Goal: Task Accomplishment & Management: Use online tool/utility

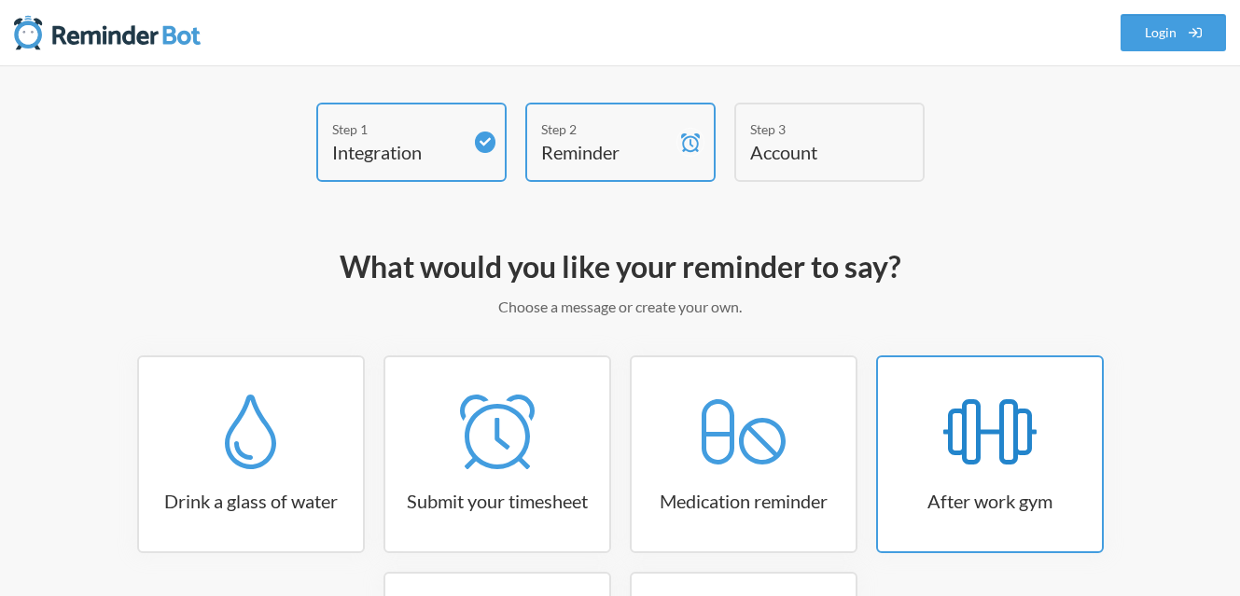
scroll to position [276, 0]
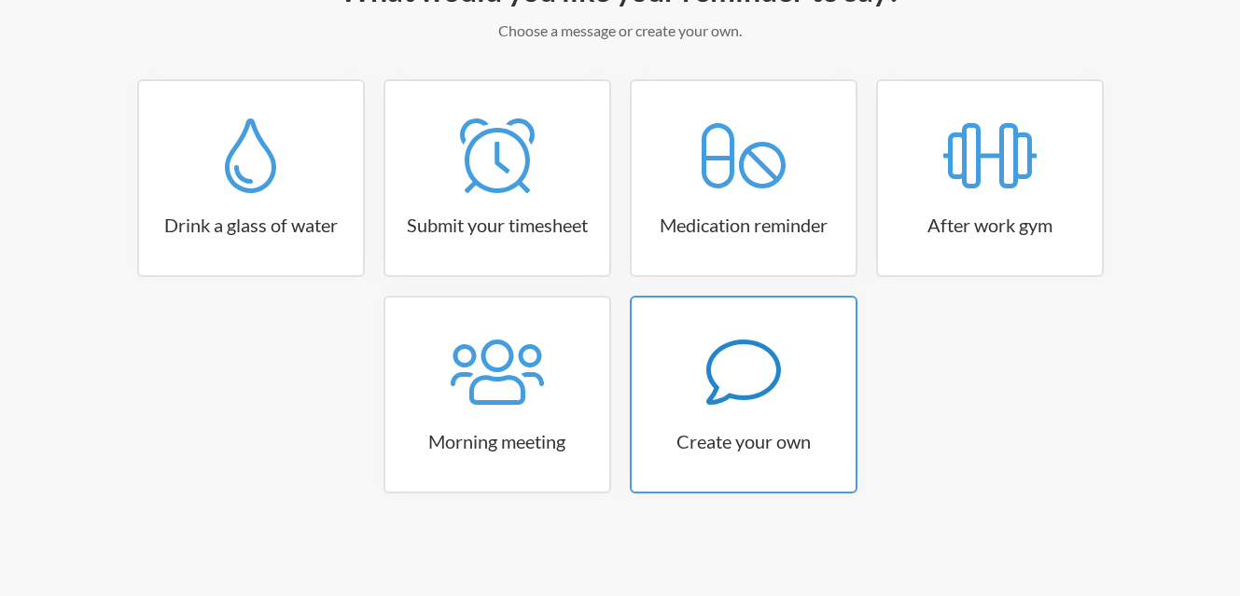
click at [743, 387] on icon at bounding box center [743, 372] width 75 height 75
select select "07:30:00"
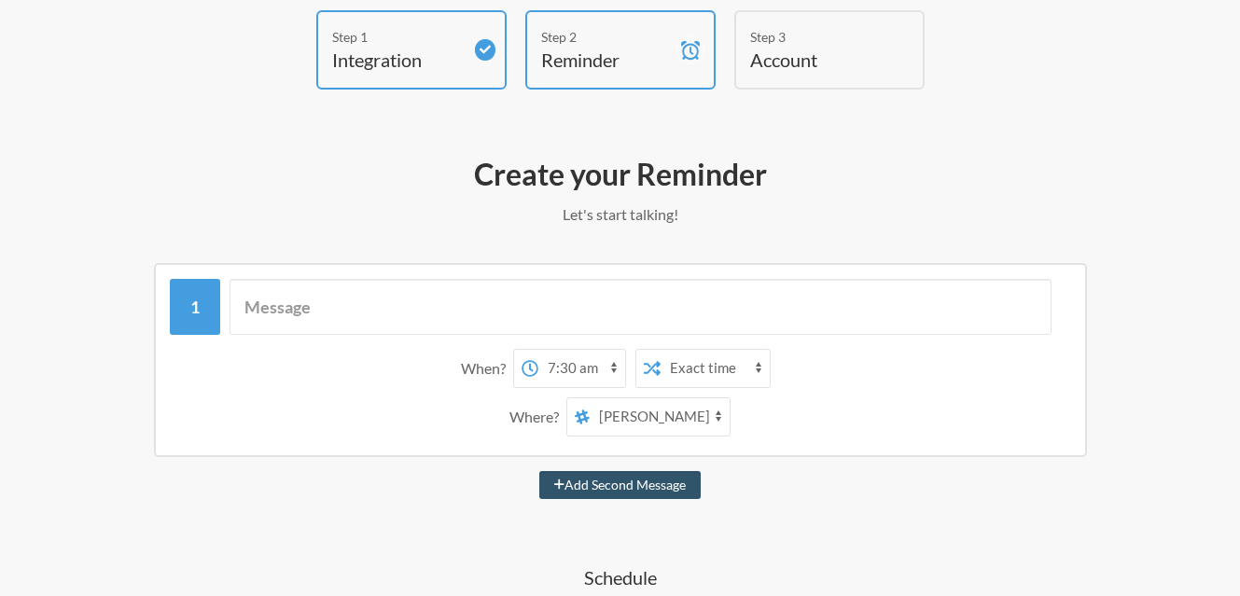
scroll to position [0, 0]
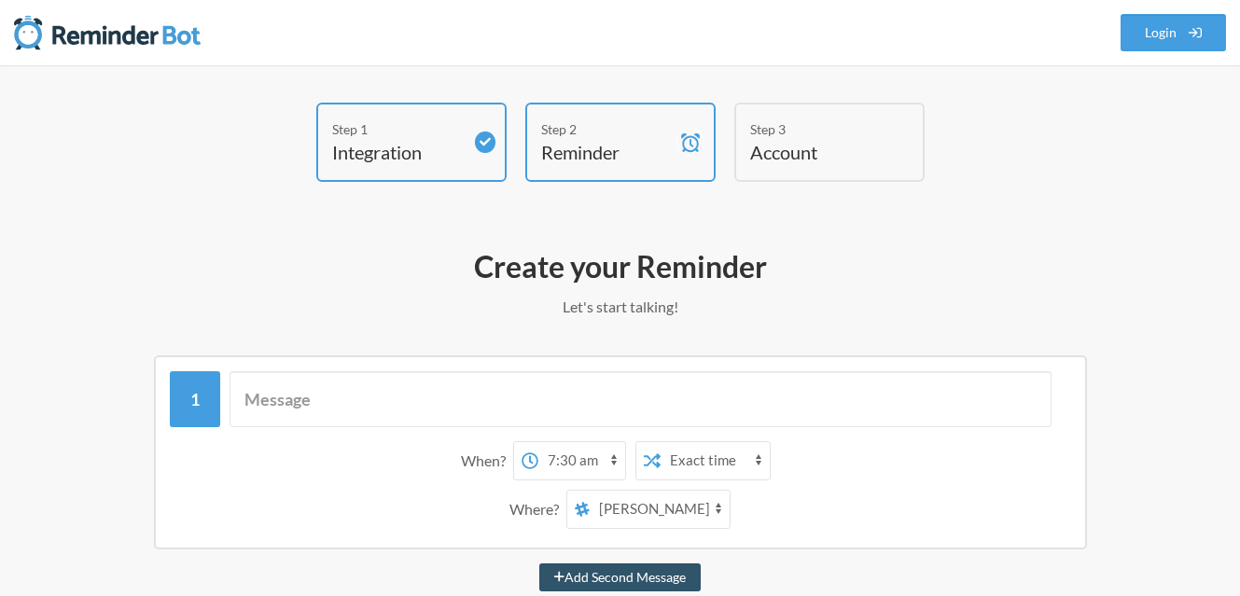
click at [812, 155] on h4 "Account" at bounding box center [815, 152] width 131 height 26
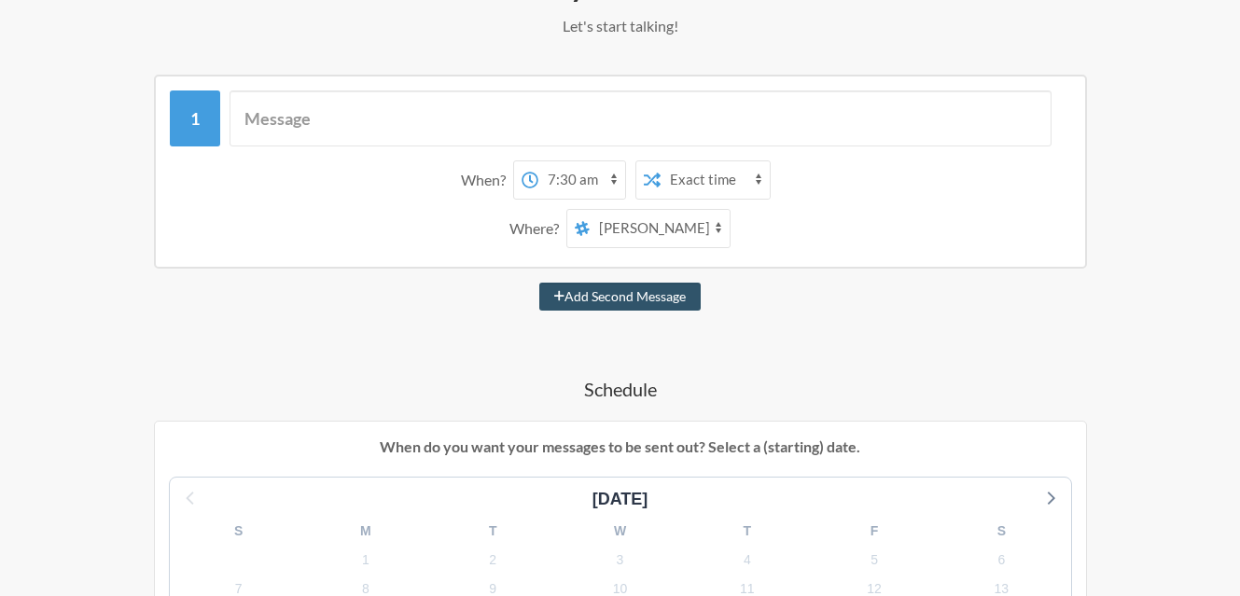
scroll to position [280, 0]
click at [685, 222] on select "virtual-coffee general random backlog eatfootball-dev-feedback [PERSON_NAME] [P…" at bounding box center [660, 229] width 140 height 37
select select "D09HBBQ26RL"
click at [590, 211] on select "virtual-coffee general random backlog eatfootball-dev-feedback [PERSON_NAME] [P…" at bounding box center [660, 229] width 140 height 37
click at [570, 175] on select "12:00 am 12:15 am 12:30 am 12:45 am 1:00 am 1:15 am 1:30 am 1:45 am 2:00 am 2:1…" at bounding box center [581, 180] width 87 height 37
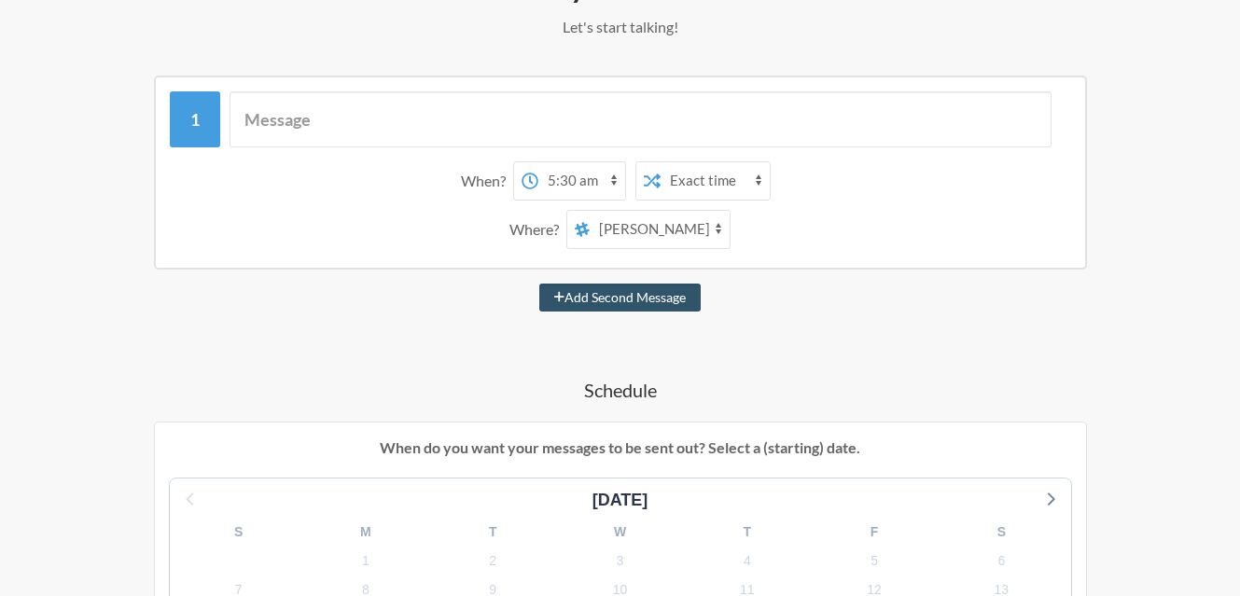
click at [538, 162] on select "12:00 am 12:15 am 12:30 am 12:45 am 1:00 am 1:15 am 1:30 am 1:45 am 2:00 am 2:1…" at bounding box center [581, 180] width 87 height 37
click at [580, 179] on select "12:00 am 12:15 am 12:30 am 12:45 am 1:00 am 1:15 am 1:30 am 1:45 am 2:00 am 2:1…" at bounding box center [581, 180] width 87 height 37
select select "17:00:00"
click at [538, 162] on select "12:00 am 12:15 am 12:30 am 12:45 am 1:00 am 1:15 am 1:30 am 1:45 am 2:00 am 2:1…" at bounding box center [581, 180] width 87 height 37
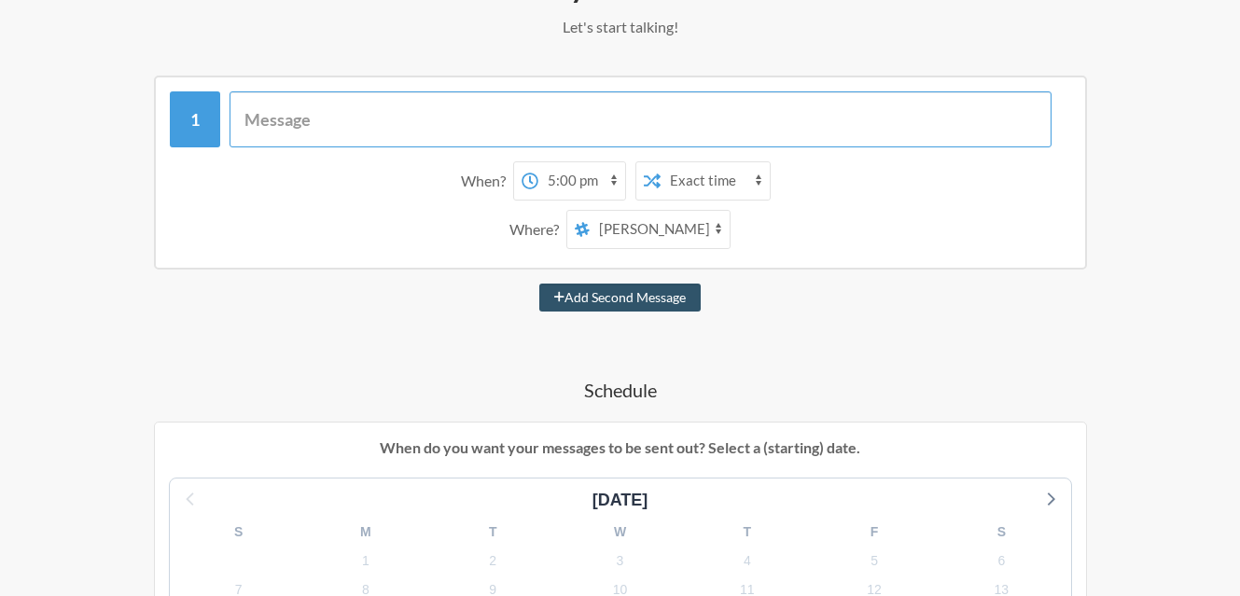
click at [413, 120] on input "text" at bounding box center [641, 119] width 822 height 56
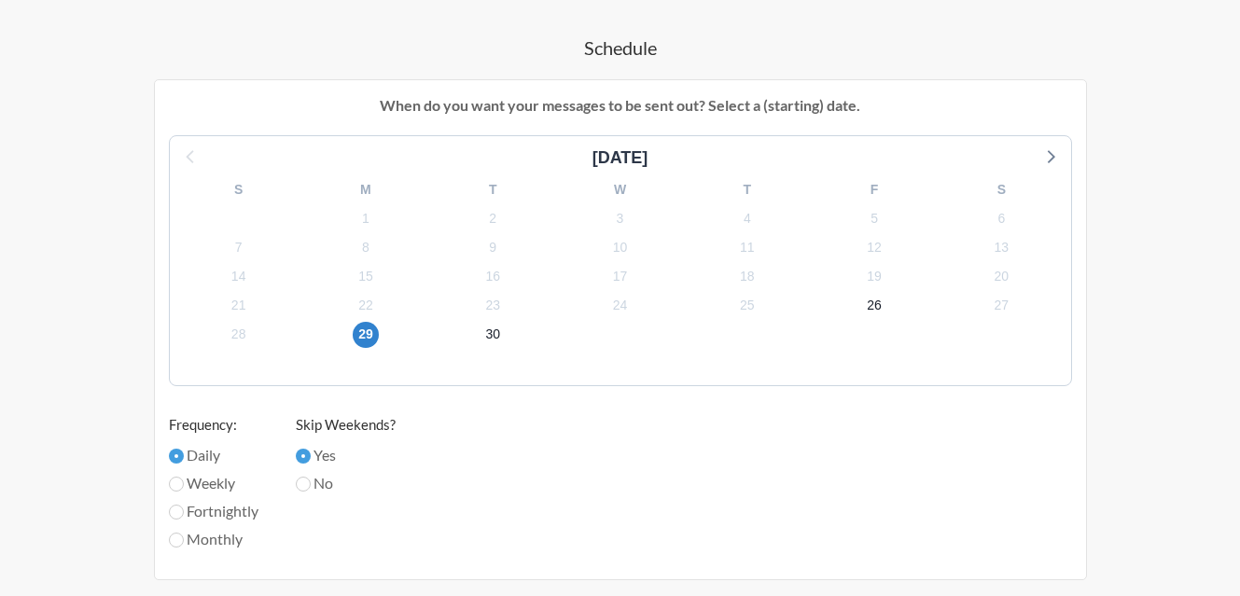
scroll to position [653, 0]
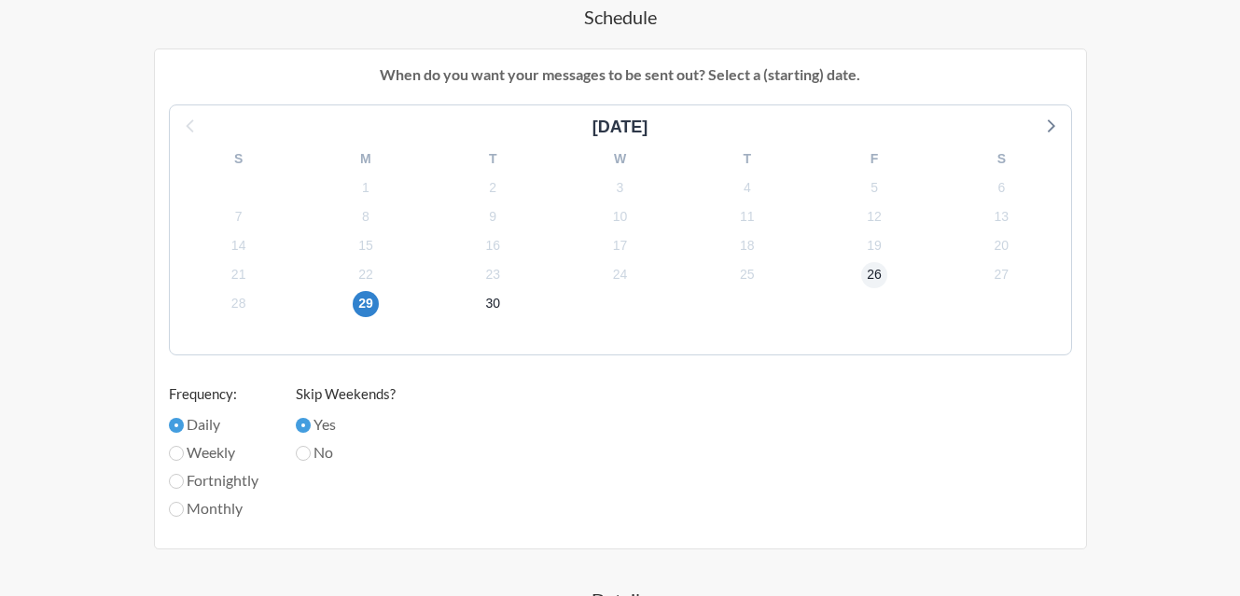
type input "Meeting with Marketing @Reny"
click at [875, 279] on span "26" at bounding box center [874, 275] width 26 height 26
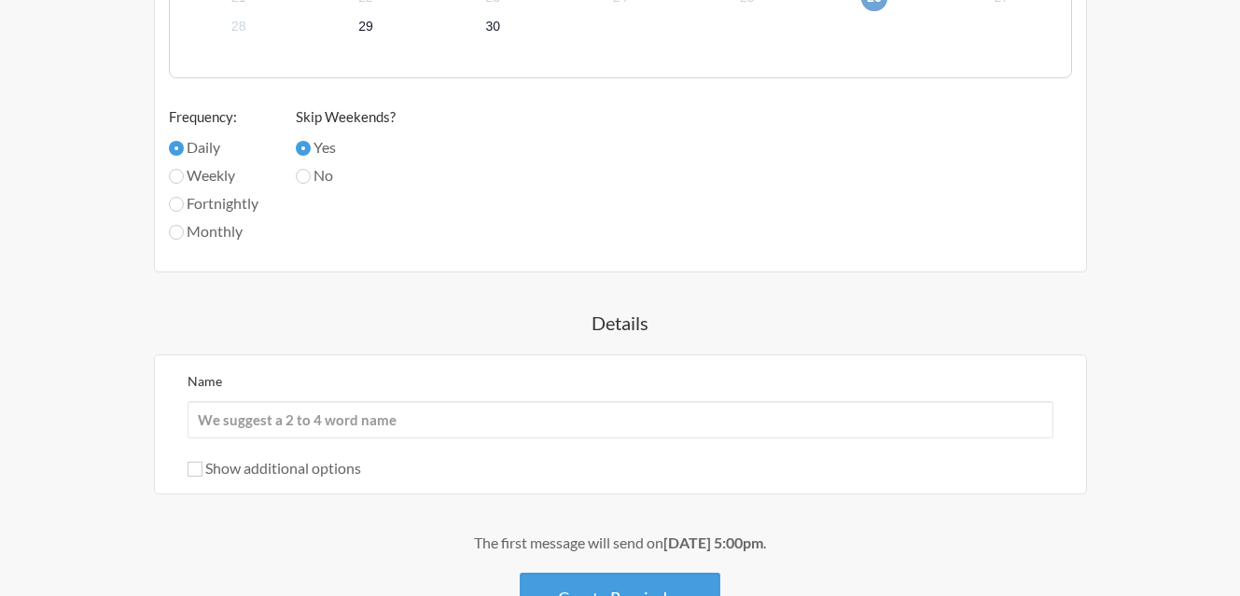
scroll to position [933, 0]
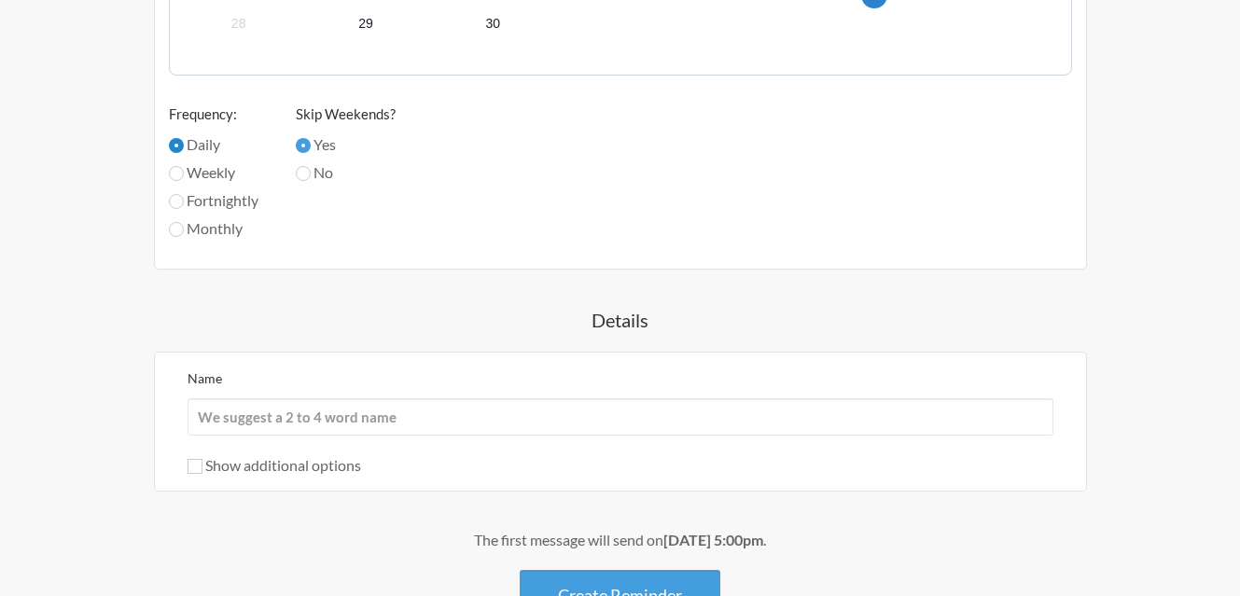
click at [177, 143] on input "Daily" at bounding box center [176, 145] width 15 height 15
click at [388, 259] on div "When do you want your messages to be sent out? Select a (starting) date. [DATE]…" at bounding box center [620, 20] width 933 height 502
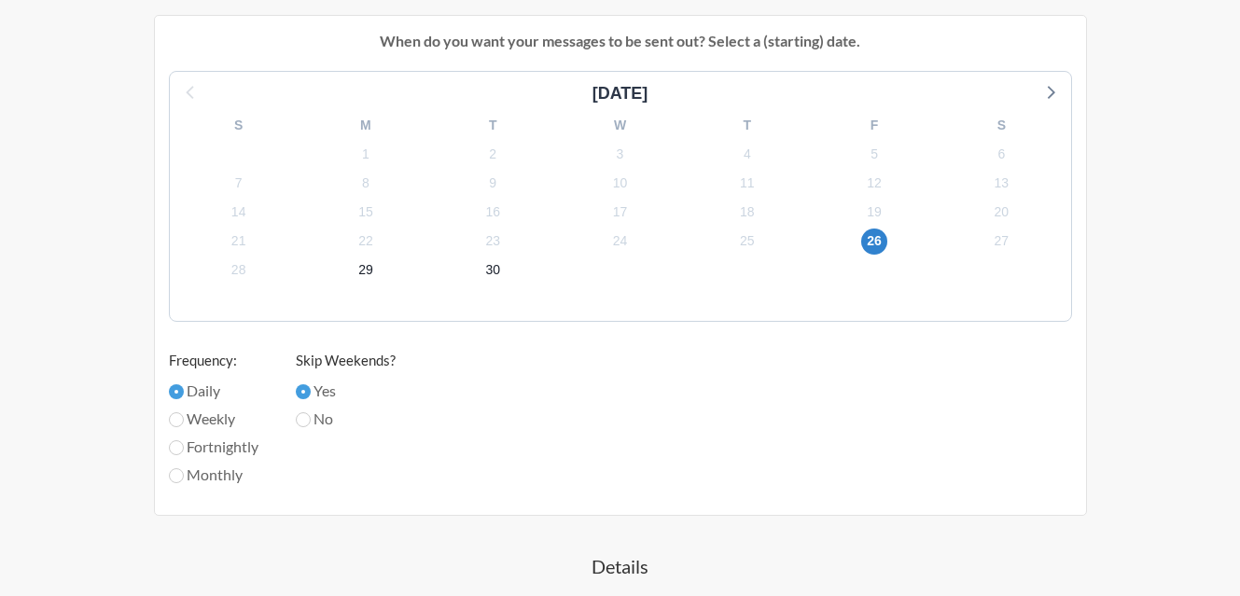
scroll to position [653, 0]
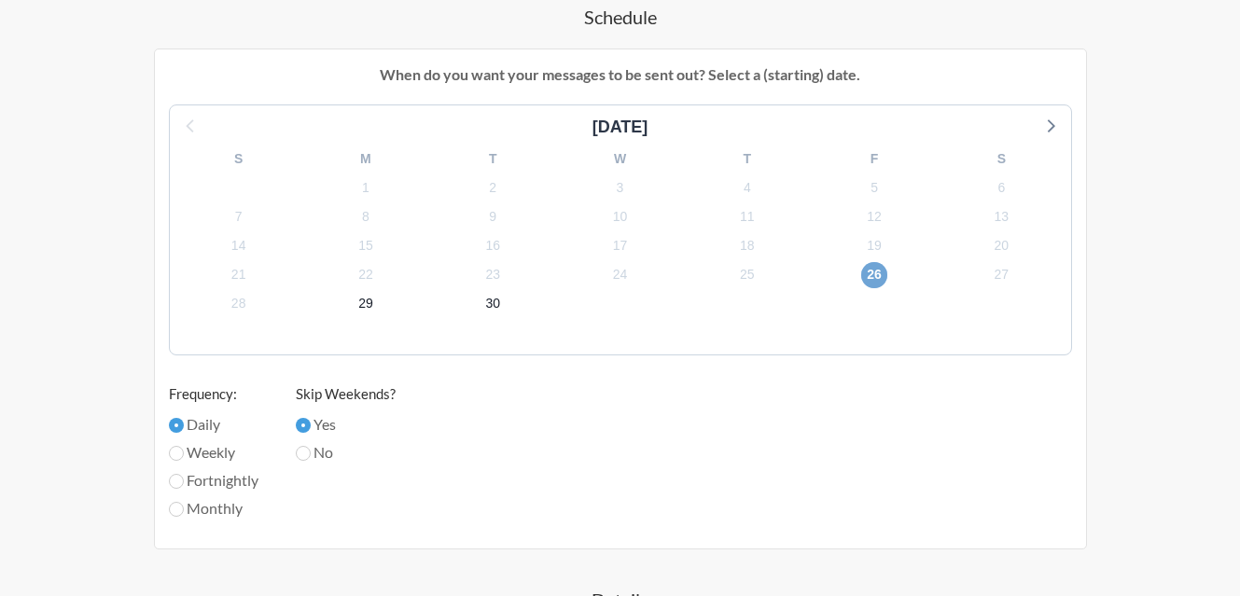
click at [874, 273] on span "26" at bounding box center [874, 275] width 26 height 26
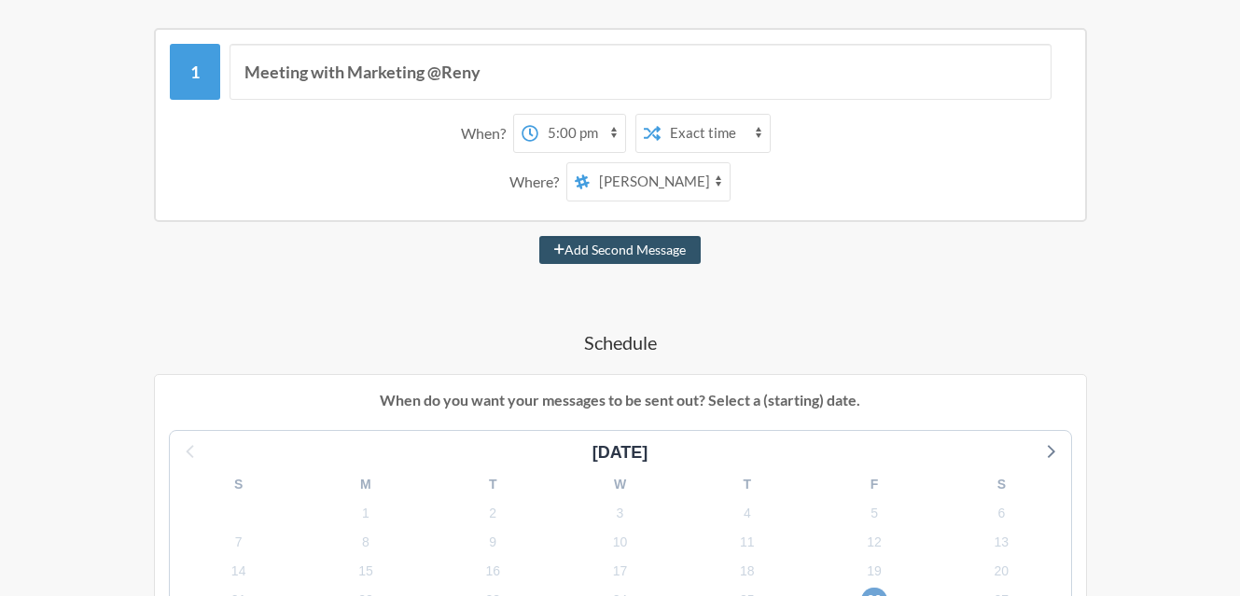
scroll to position [324, 0]
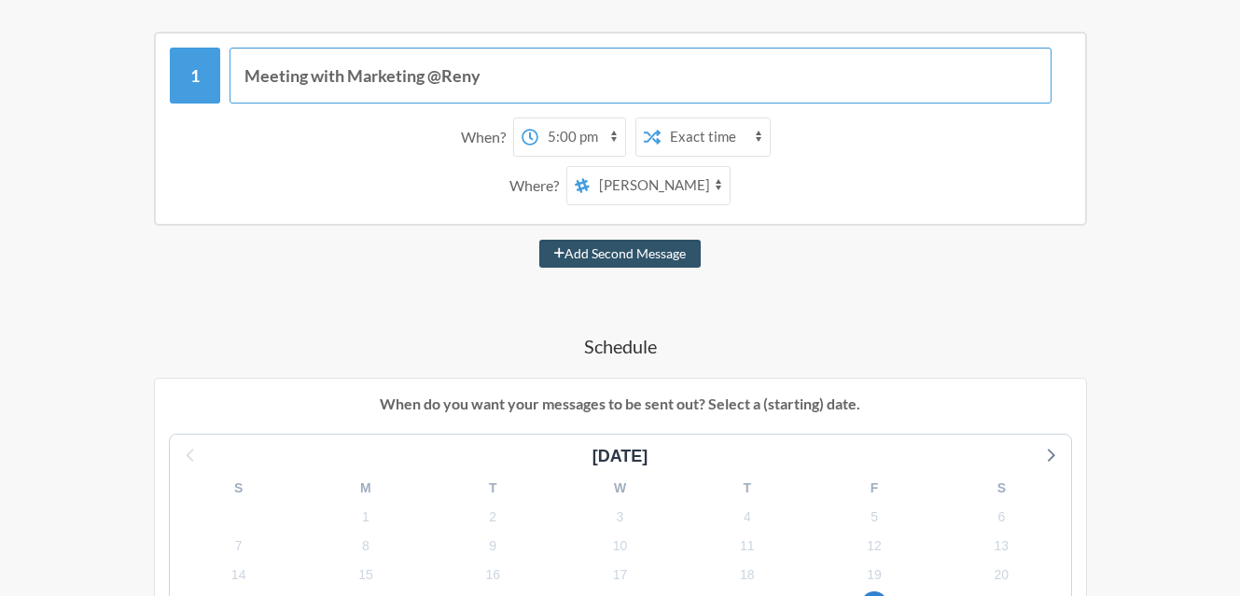
click at [503, 88] on input "Meeting with Marketing @Reny" at bounding box center [641, 76] width 822 height 56
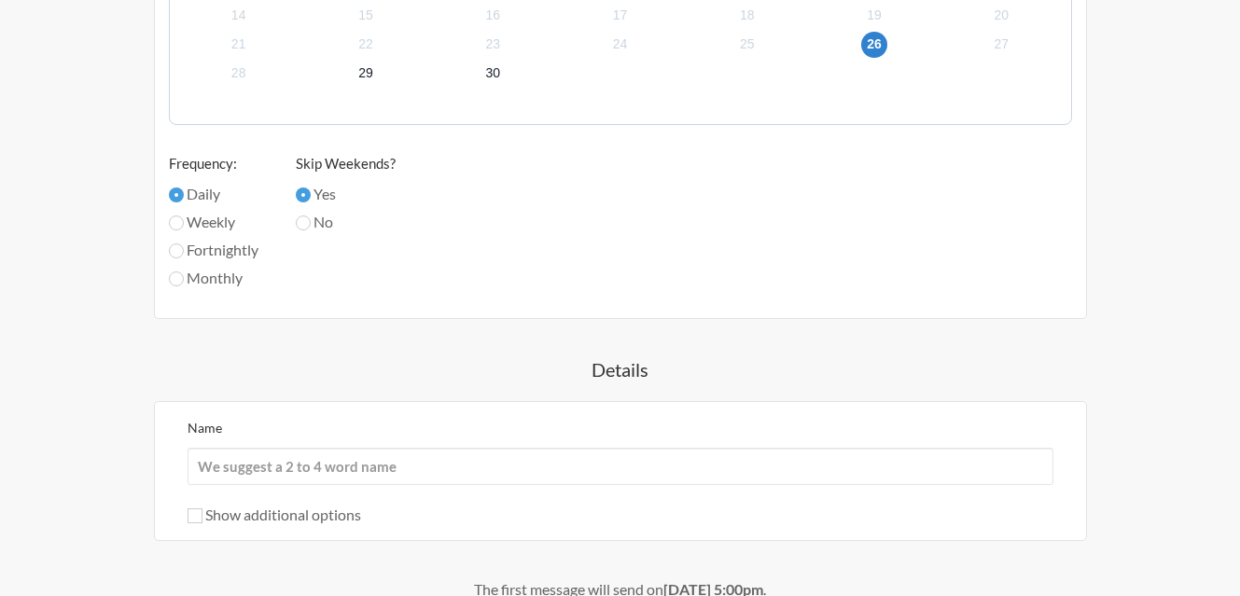
scroll to position [1070, 0]
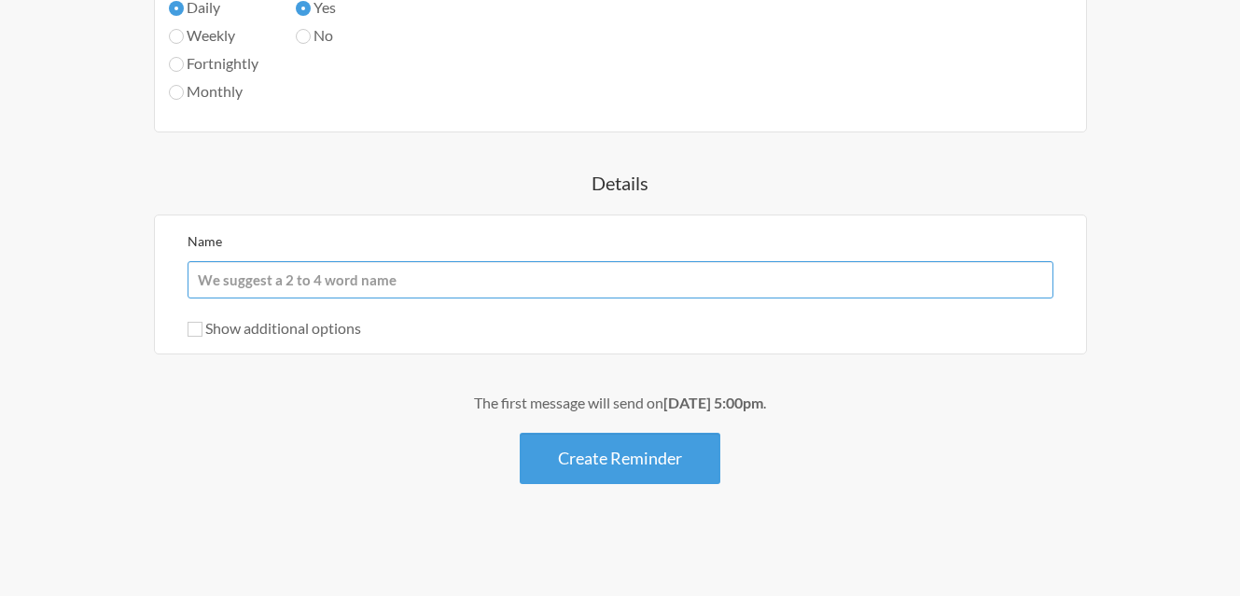
click at [381, 266] on input "Name" at bounding box center [621, 279] width 866 height 37
paste input "Meeting with Marketing @Reny"
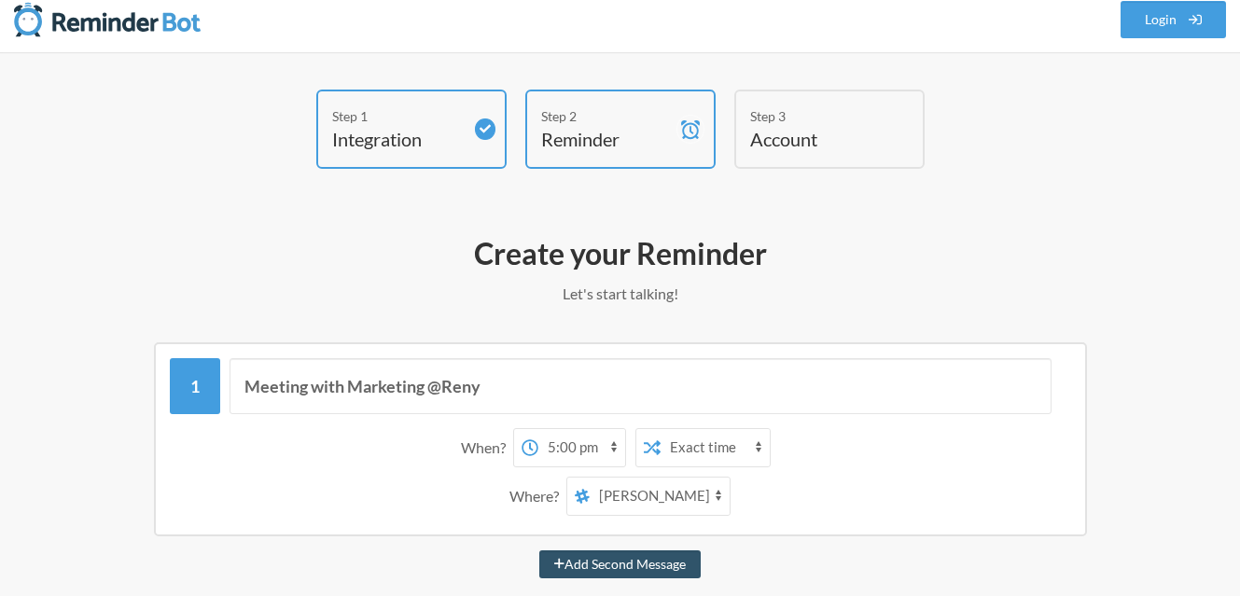
scroll to position [0, 0]
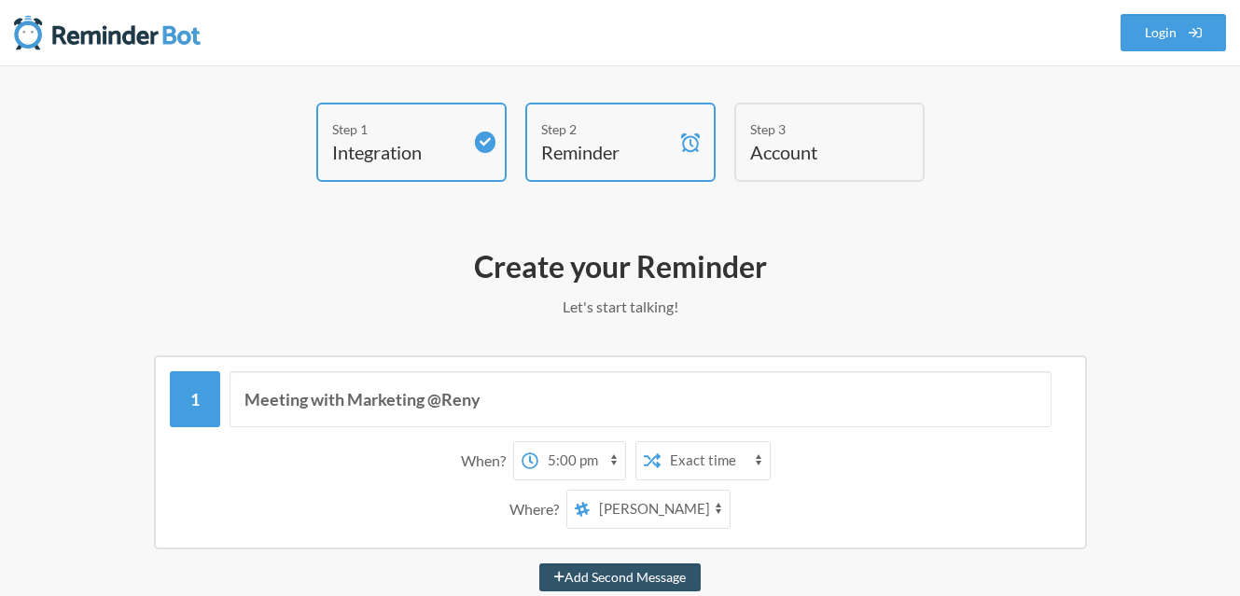
type input "Meeting with Marketing @Reny"
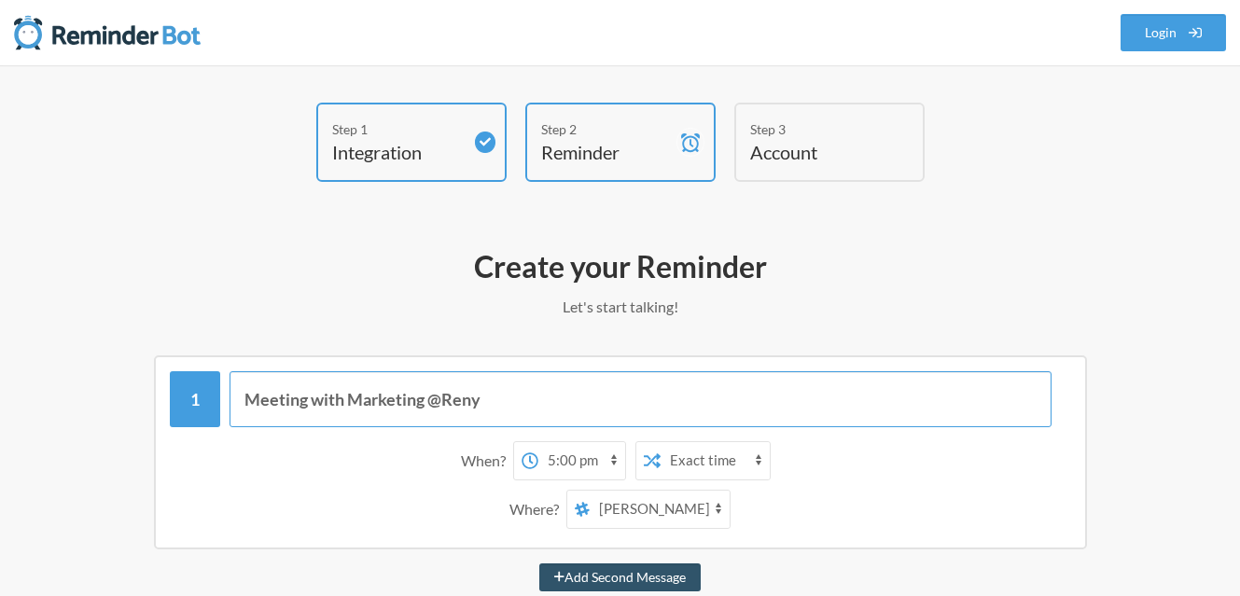
drag, startPoint x: 486, startPoint y: 401, endPoint x: 314, endPoint y: 400, distance: 172.7
click at [314, 400] on input "Meeting with Marketing @Reny" at bounding box center [641, 399] width 822 height 56
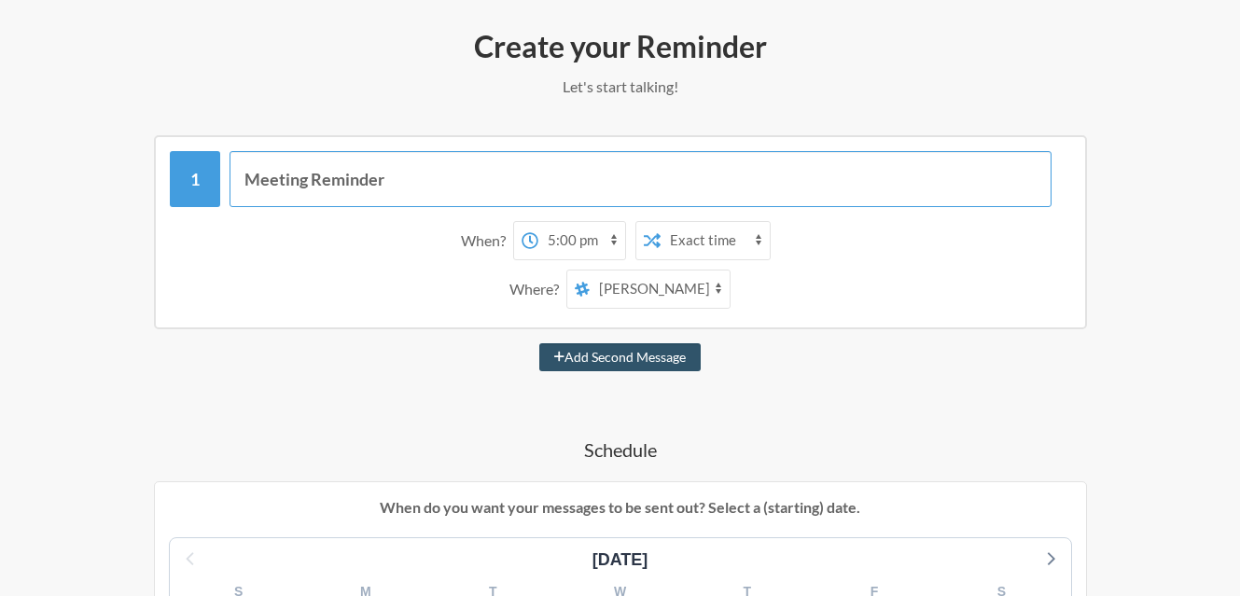
scroll to position [280, 0]
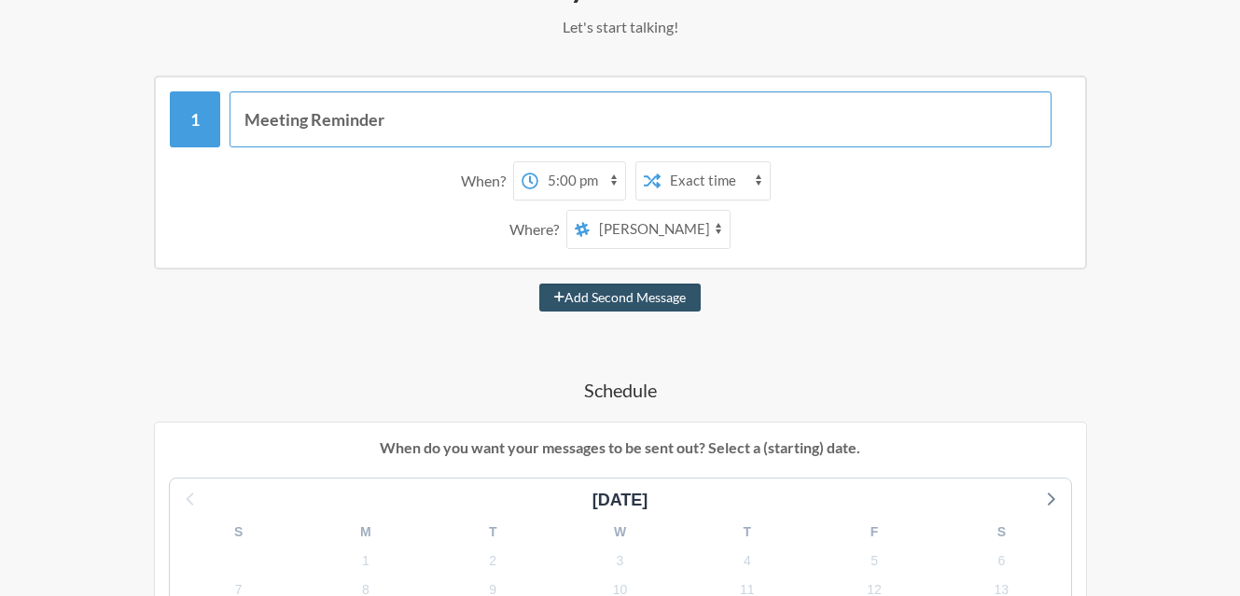
type input "Meeting Reminder"
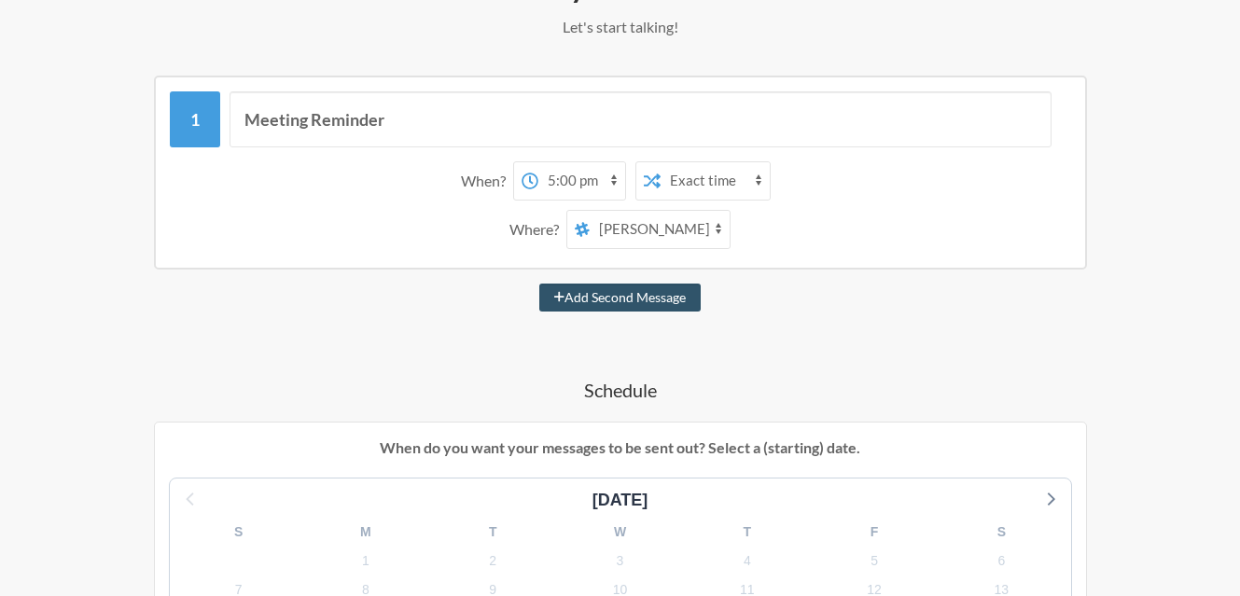
click at [1161, 286] on div "Add Second Message" at bounding box center [620, 298] width 1083 height 28
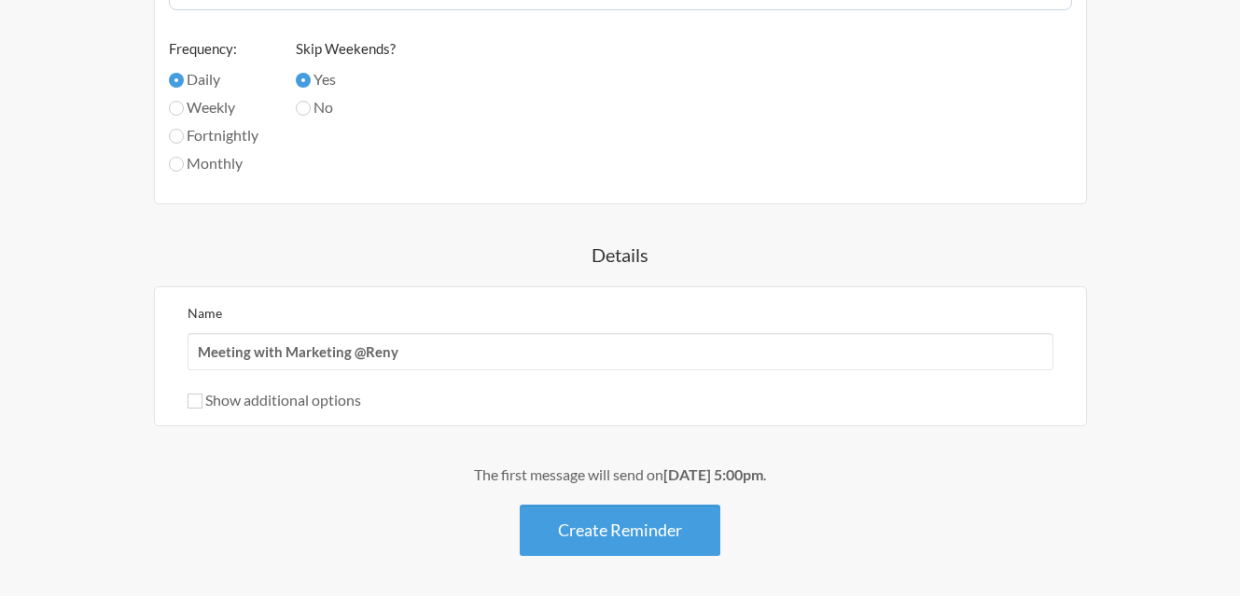
scroll to position [1027, 0]
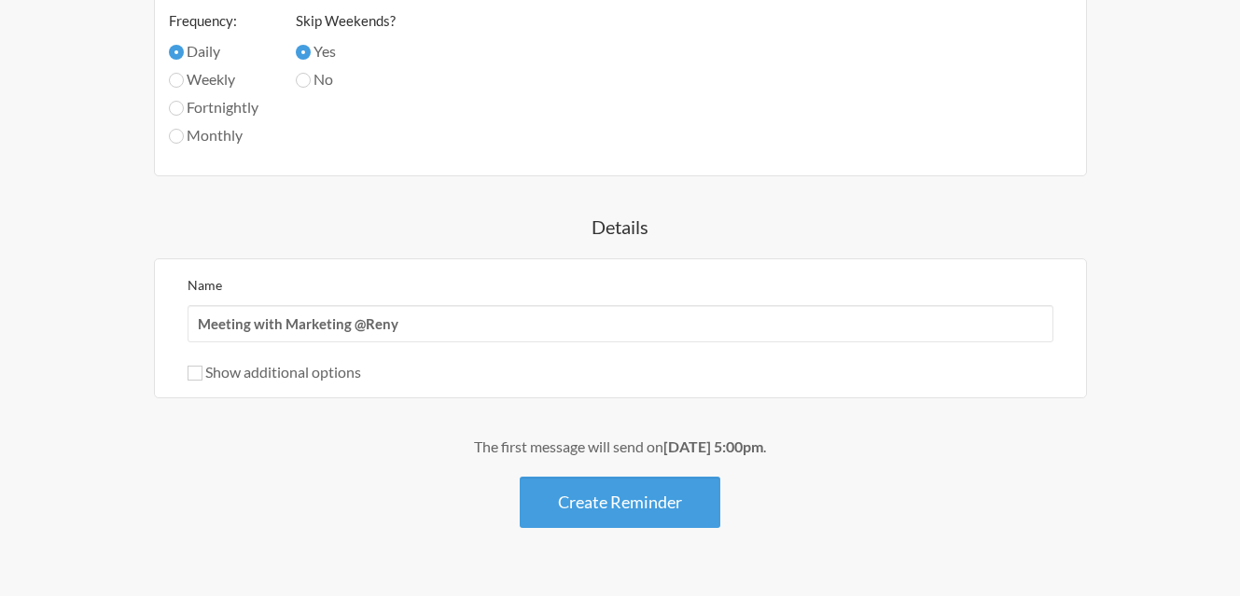
click at [178, 371] on div "Name Meeting with Marketing @Reny Show additional options Hide this reminder fr…" at bounding box center [620, 329] width 933 height 140
click at [186, 371] on div "Name Meeting with Marketing @Reny Show additional options Hide this reminder fr…" at bounding box center [620, 329] width 933 height 140
click at [195, 374] on input "Show additional options" at bounding box center [195, 373] width 15 height 15
checkbox input "true"
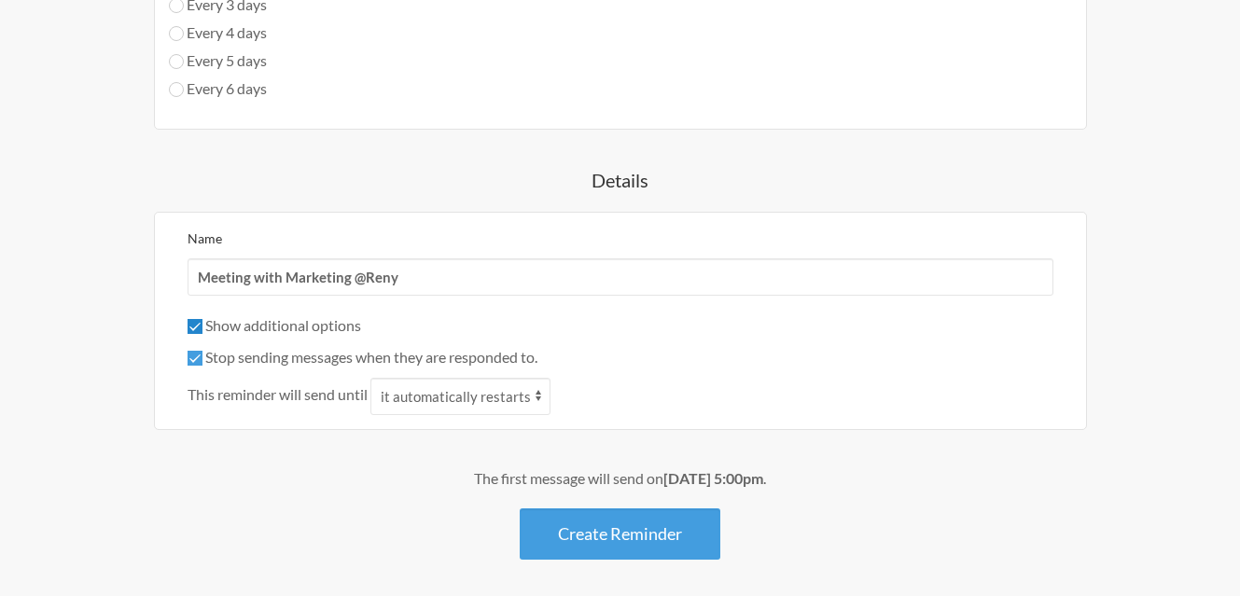
scroll to position [1289, 0]
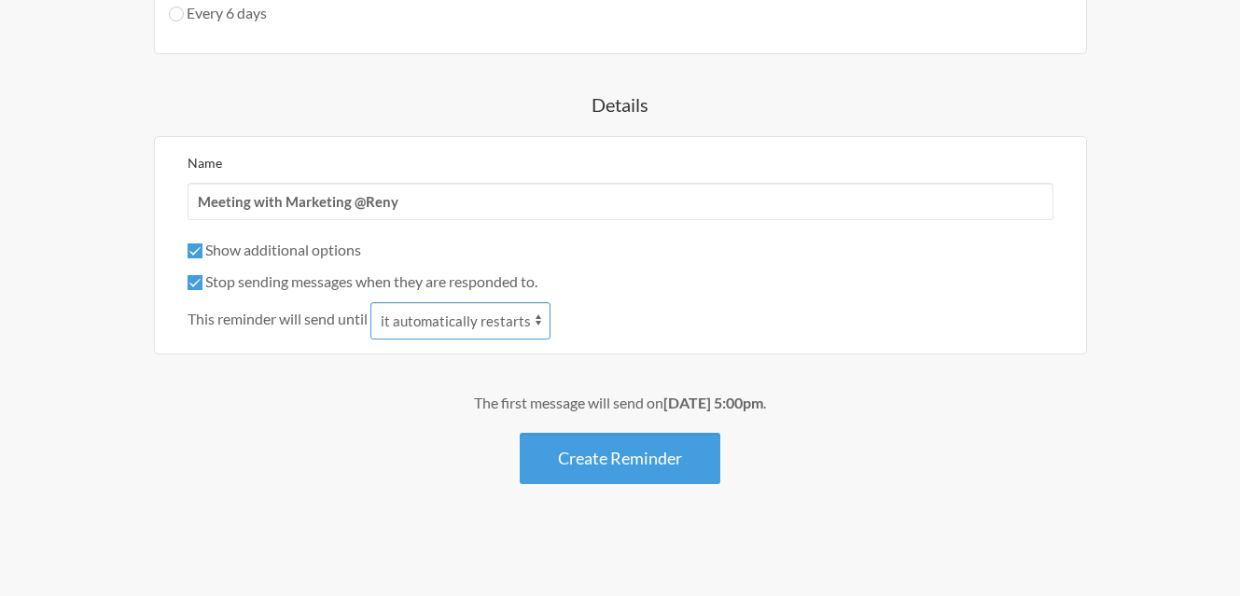
click at [462, 324] on select "it automatically restarts it is replied to" at bounding box center [461, 320] width 180 height 37
select select "1"
click at [372, 302] on select "it automatically restarts it is replied to" at bounding box center [461, 320] width 180 height 37
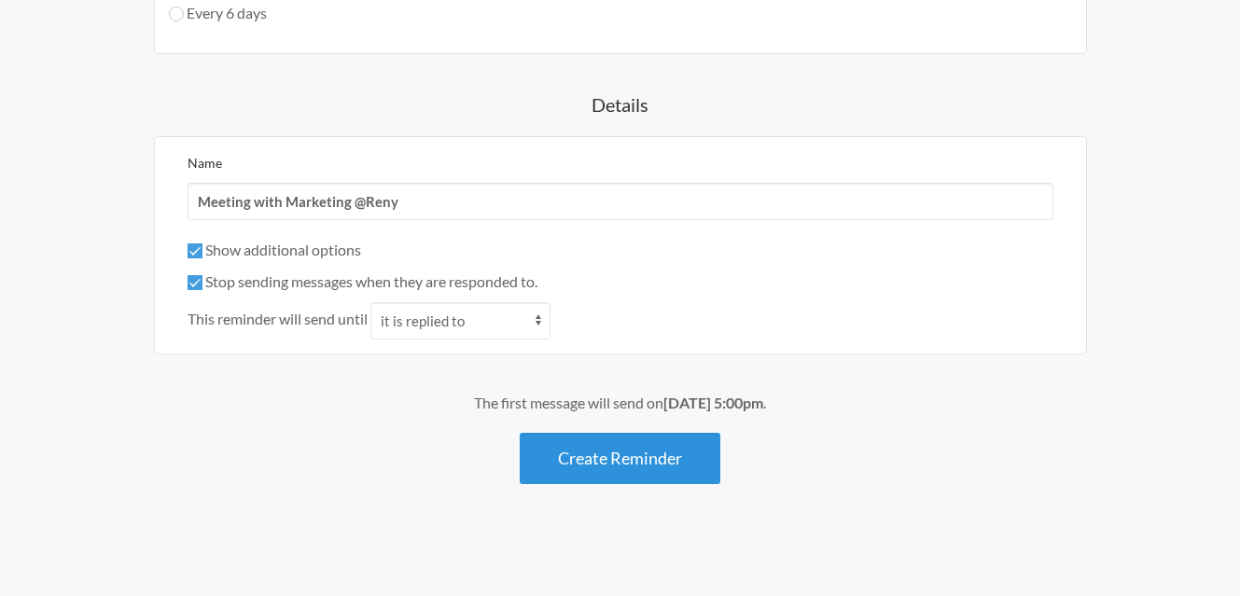
click at [634, 455] on button "Create Reminder" at bounding box center [620, 458] width 201 height 51
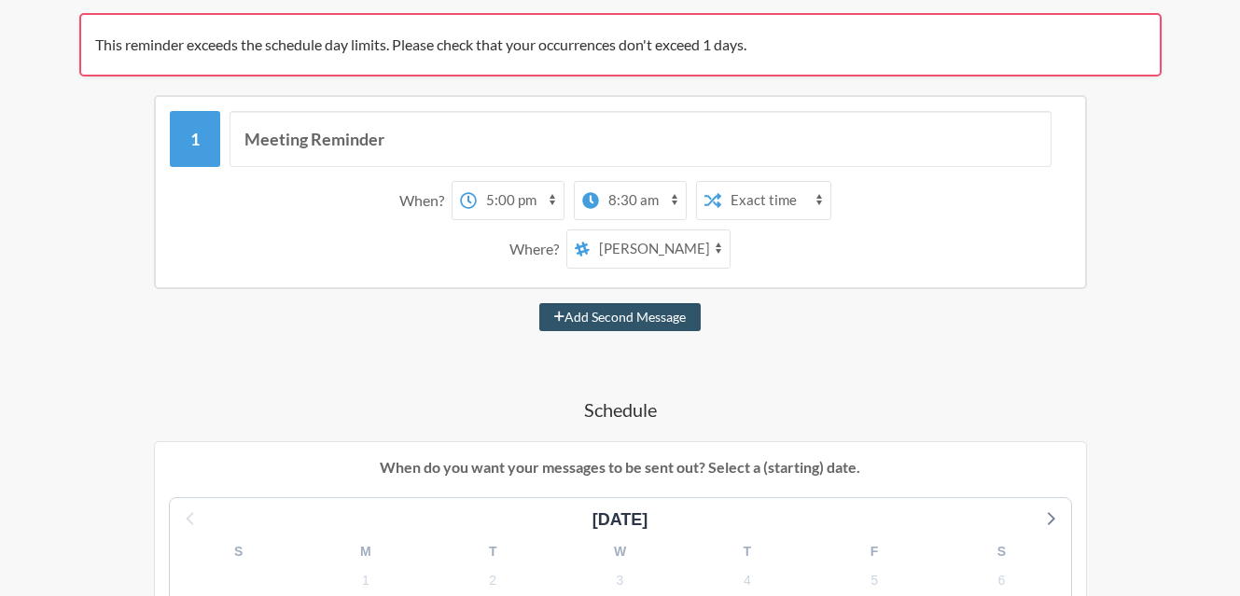
scroll to position [373, 0]
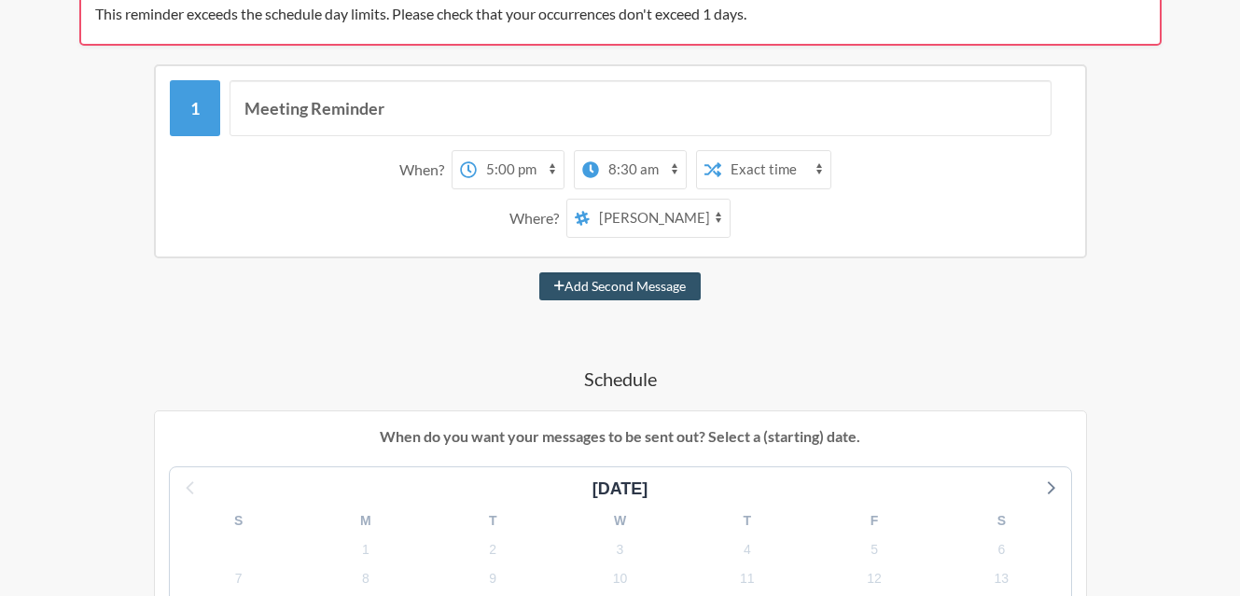
click at [524, 170] on select "12:00 am 12:15 am 12:30 am 12:45 am 1:00 am 1:15 am 1:30 am 1:45 am 2:00 am 2:1…" at bounding box center [520, 169] width 87 height 37
click at [633, 169] on select "12:00 am 12:15 am 12:30 am 12:45 am 1:00 am 1:15 am 1:30 am 1:45 am 2:00 am 2:1…" at bounding box center [642, 169] width 87 height 37
click at [895, 254] on div "Meeting Reminder When? 12:00 am 12:15 am 12:30 am 12:45 am 1:00 am 1:15 am 1:30…" at bounding box center [620, 161] width 933 height 194
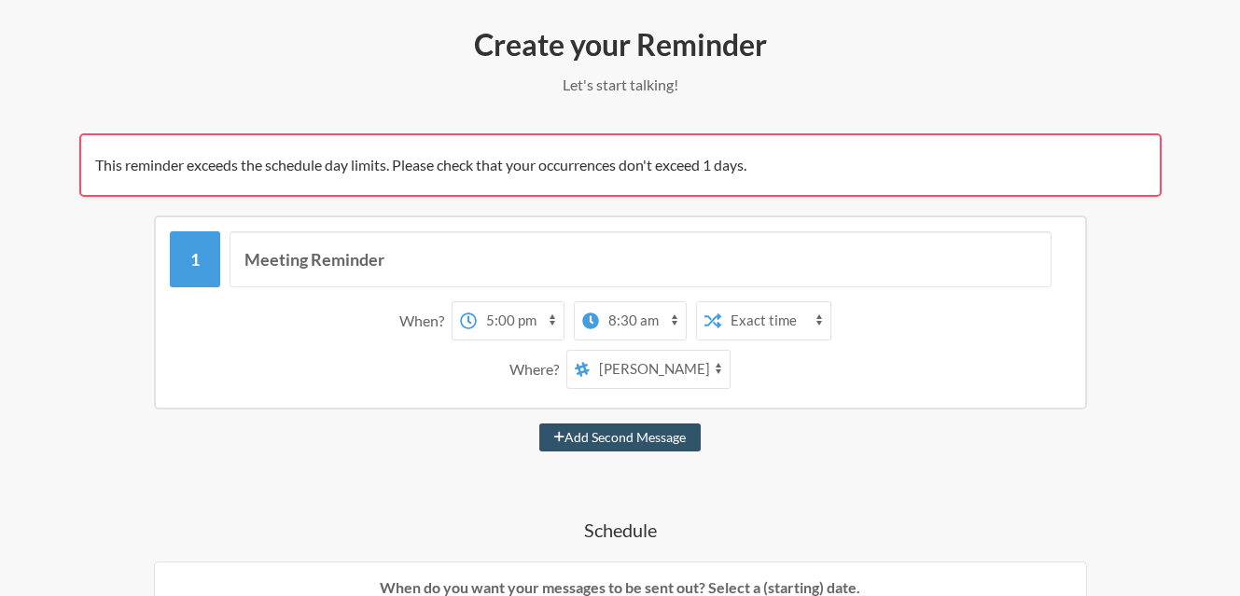
scroll to position [0, 0]
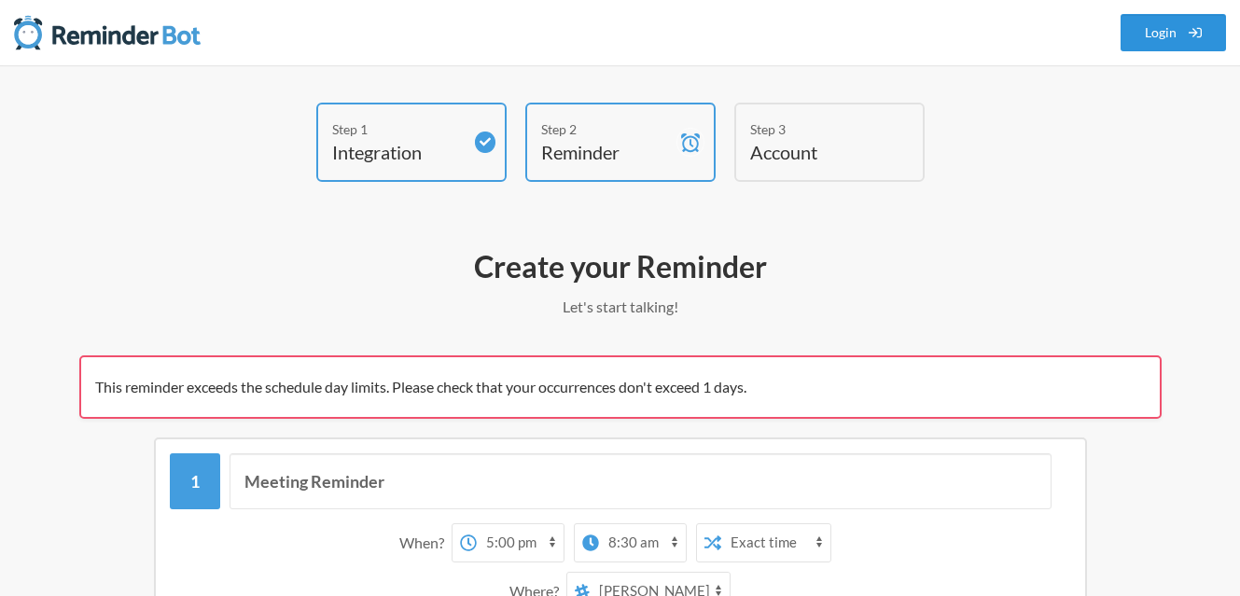
click at [1171, 25] on link "Login" at bounding box center [1174, 32] width 106 height 37
